Goal: Information Seeking & Learning: Learn about a topic

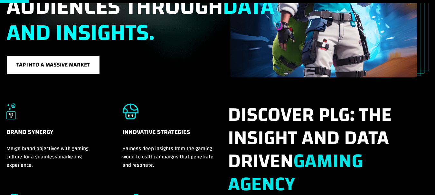
scroll to position [161, 0]
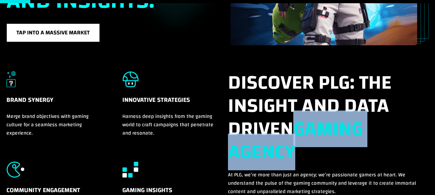
drag, startPoint x: 299, startPoint y: 148, endPoint x: 297, endPoint y: 126, distance: 22.4
click at [297, 126] on h2 "Discover PLG: The insight and data driven gaming Agency" at bounding box center [328, 121] width 200 height 100
copy strong "gaming Agency"
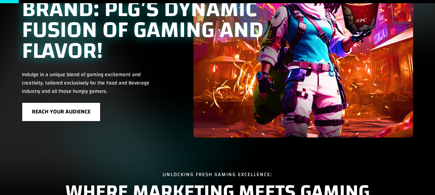
scroll to position [32, 0]
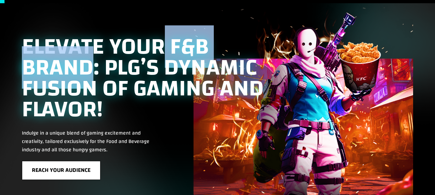
drag, startPoint x: 165, startPoint y: 37, endPoint x: 89, endPoint y: 71, distance: 83.5
click at [89, 71] on h1 "ELEVATE YOUR F&B BRAND: PLG’S DYNAMIC FUSION OF GAMING AND FLAVOR!" at bounding box center [149, 79] width 254 height 87
copy h1 "F&B BRAND"
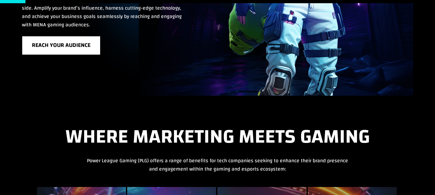
scroll to position [193, 0]
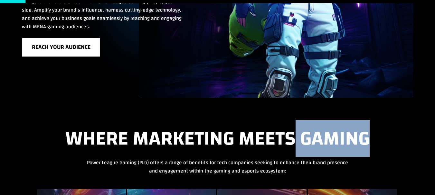
drag, startPoint x: 297, startPoint y: 130, endPoint x: 365, endPoint y: 136, distance: 68.8
click at [365, 136] on h2 "Where Marketing Meets Gaming" at bounding box center [217, 140] width 422 height 25
copy h2 "Gaming"
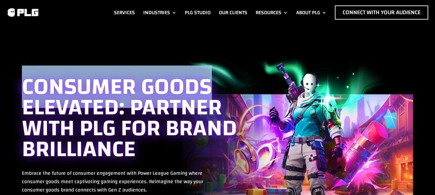
drag, startPoint x: 14, startPoint y: 81, endPoint x: 206, endPoint y: 83, distance: 191.6
click at [206, 83] on div "CONSUMER GOODS ELEVATED: PARTNER WITH PLG FOR BRAND BRILLIANCE Embrace the futu…" at bounding box center [217, 164] width 435 height 278
copy h1 "CONSUMER GOODS"
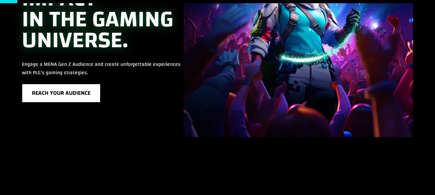
scroll to position [129, 0]
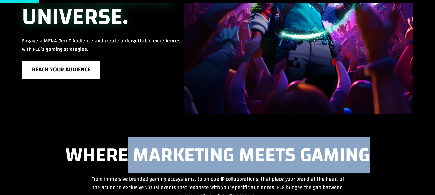
drag, startPoint x: 128, startPoint y: 149, endPoint x: 365, endPoint y: 153, distance: 236.4
click at [365, 153] on h2 "Where Marketing Meets Gaming" at bounding box center [217, 156] width 422 height 25
copy h2 "Marketing Meets Gaming"
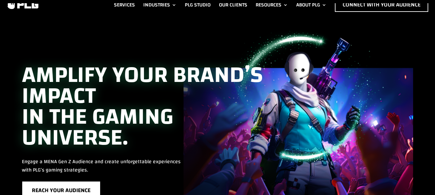
scroll to position [0, 0]
